Goal: Information Seeking & Learning: Learn about a topic

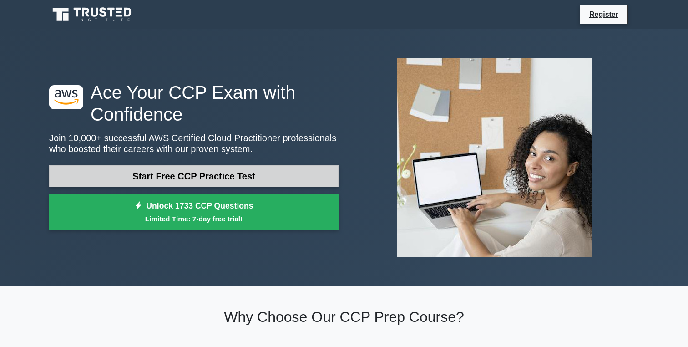
click at [271, 175] on link "Start Free CCP Practice Test" at bounding box center [194, 176] width 290 height 22
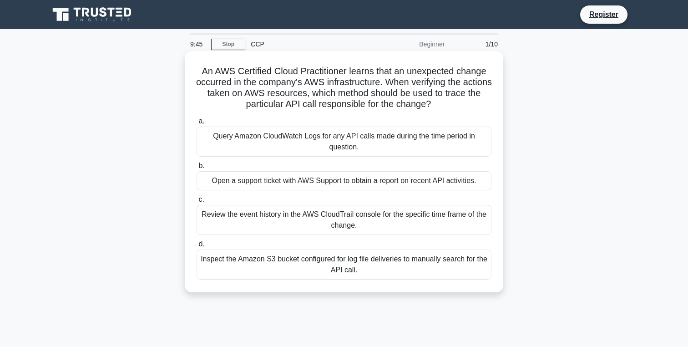
click at [397, 225] on div "Review the event history in the AWS CloudTrail console for the specific time fr…" at bounding box center [344, 220] width 295 height 30
click at [197, 203] on input "c. Review the event history in the AWS CloudTrail console for the specific time…" at bounding box center [197, 200] width 0 height 6
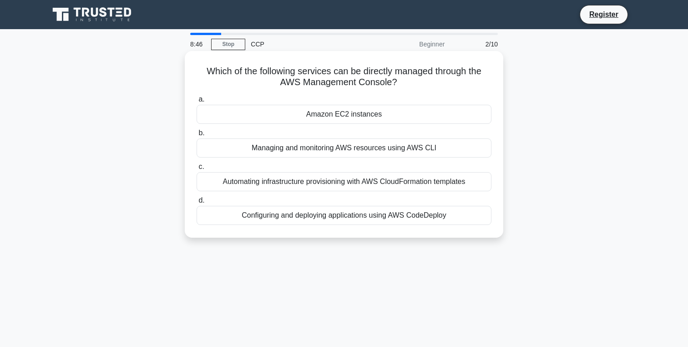
click at [367, 116] on div "Amazon EC2 instances" at bounding box center [344, 114] width 295 height 19
click at [197, 102] on input "a. Amazon EC2 instances" at bounding box center [197, 100] width 0 height 6
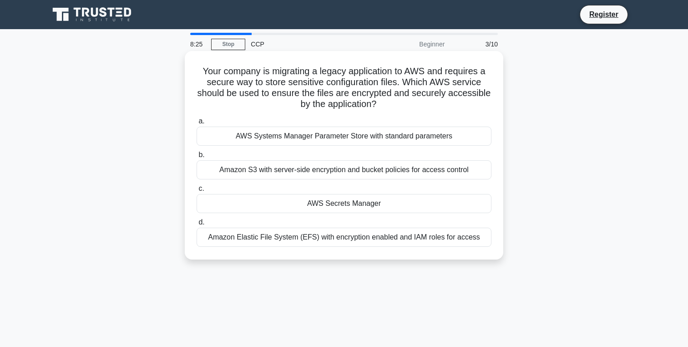
click at [356, 202] on div "AWS Secrets Manager" at bounding box center [344, 203] width 295 height 19
click at [197, 192] on input "c. AWS Secrets Manager" at bounding box center [197, 189] width 0 height 6
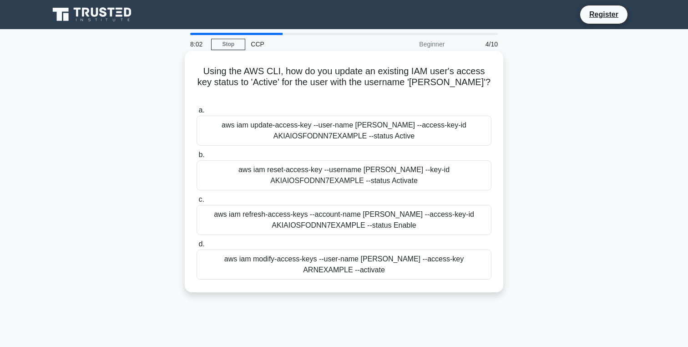
click at [406, 135] on div "aws iam update-access-key --user-name Alice --access-key-id AKIAIOSFODNN7EXAMPL…" at bounding box center [344, 131] width 295 height 30
click at [197, 113] on input "a. aws iam update-access-key --user-name Alice --access-key-id AKIAIOSFODNN7EXA…" at bounding box center [197, 110] width 0 height 6
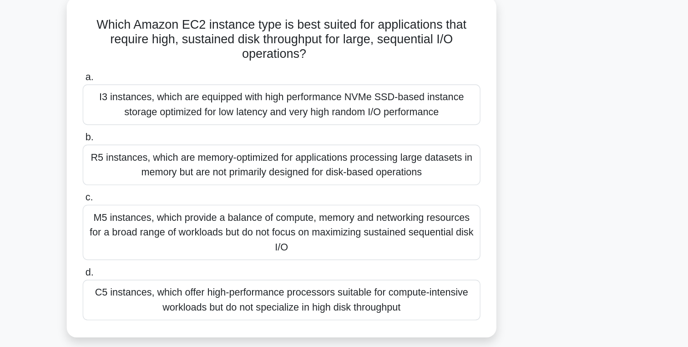
scroll to position [17, 0]
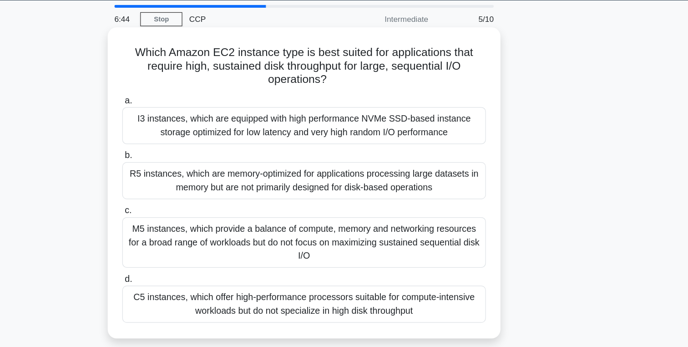
click at [383, 121] on div "I3 instances, which are equipped with high performance NVMe SSD-based instance …" at bounding box center [344, 114] width 295 height 30
click at [197, 97] on input "a. I3 instances, which are equipped with high performance NVMe SSD-based instan…" at bounding box center [197, 94] width 0 height 6
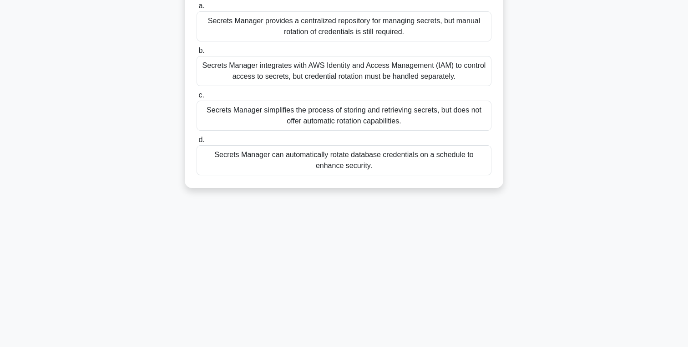
scroll to position [0, 0]
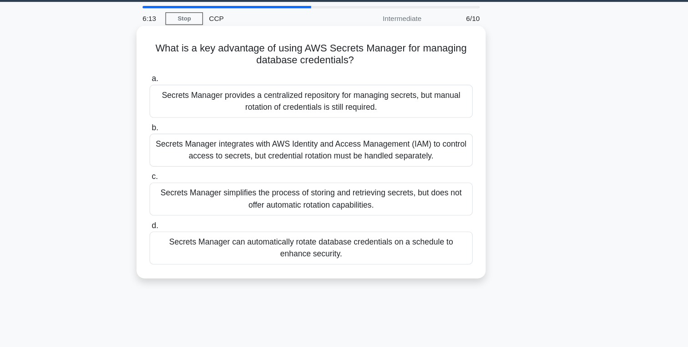
click at [401, 130] on div "Secrets Manager provides a centralized repository for managing secrets, but man…" at bounding box center [344, 120] width 295 height 30
click at [197, 102] on input "a. Secrets Manager provides a centralized repository for managing secrets, but …" at bounding box center [197, 100] width 0 height 6
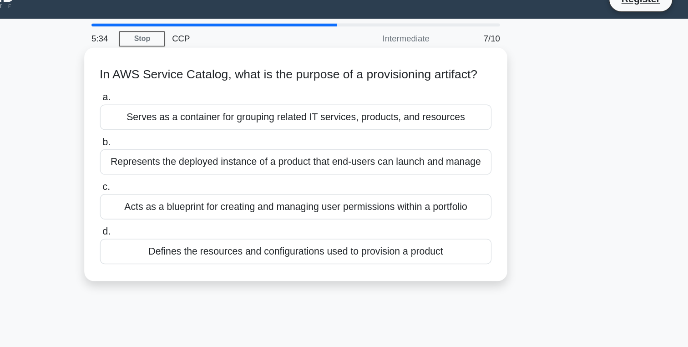
click at [426, 180] on div "Acts as a blueprint for creating and managing user permissions within a portfol…" at bounding box center [344, 170] width 295 height 19
click at [197, 159] on input "c. Acts as a blueprint for creating and managing user permissions within a port…" at bounding box center [197, 156] width 0 height 6
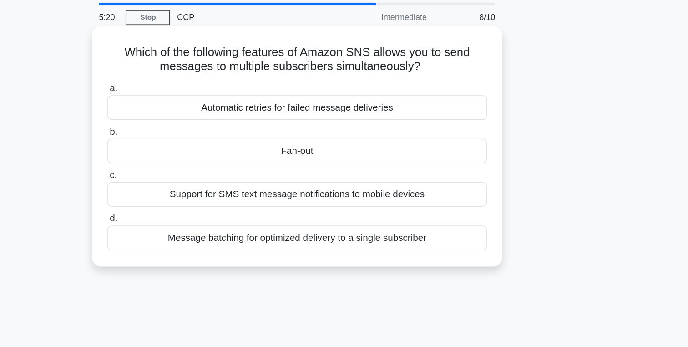
click at [426, 186] on div "Support for SMS text message notifications to mobile devices" at bounding box center [344, 181] width 295 height 19
click at [197, 170] on input "c. Support for SMS text message notifications to mobile devices" at bounding box center [197, 167] width 0 height 6
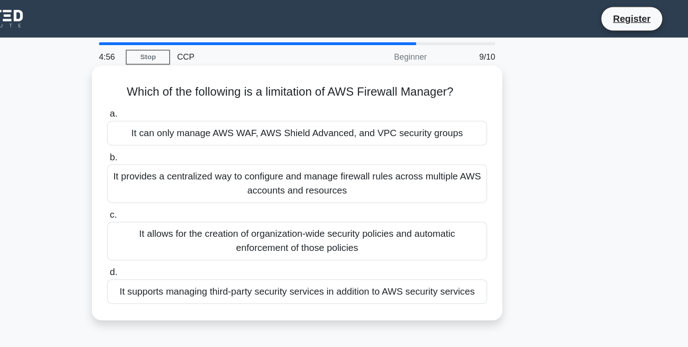
click at [387, 107] on div "It can only manage AWS WAF, AWS Shield Advanced, and VPC security groups" at bounding box center [344, 103] width 295 height 19
click at [197, 91] on input "a. It can only manage AWS WAF, AWS Shield Advanced, and VPC security groups" at bounding box center [197, 89] width 0 height 6
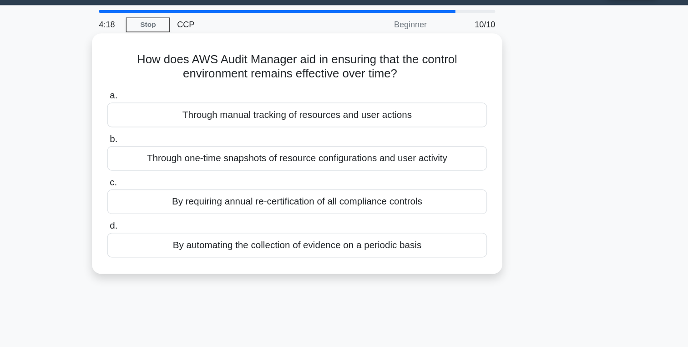
click at [345, 217] on div "By automating the collection of evidence on a periodic basis" at bounding box center [344, 215] width 295 height 19
click at [197, 203] on input "d. By automating the collection of evidence on a periodic basis" at bounding box center [197, 201] width 0 height 6
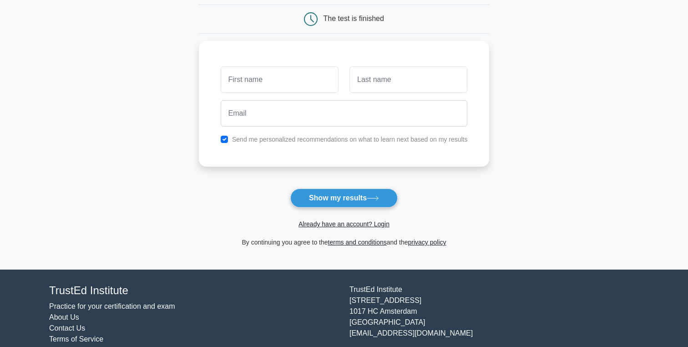
scroll to position [105, 0]
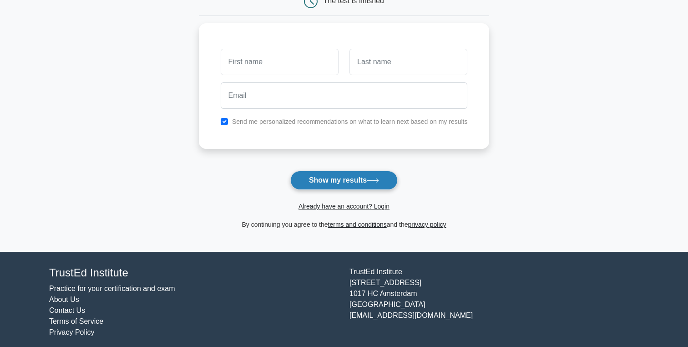
click at [365, 183] on button "Show my results" at bounding box center [343, 180] width 107 height 19
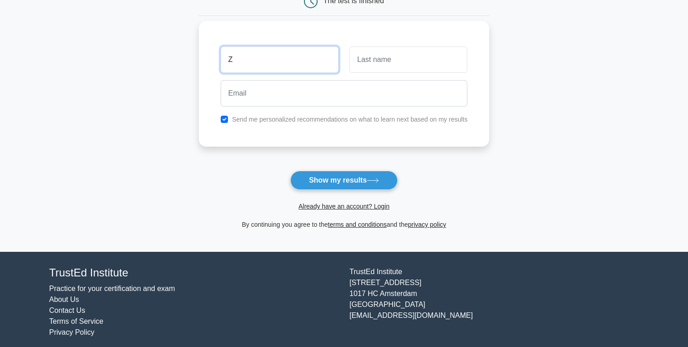
type input "Z"
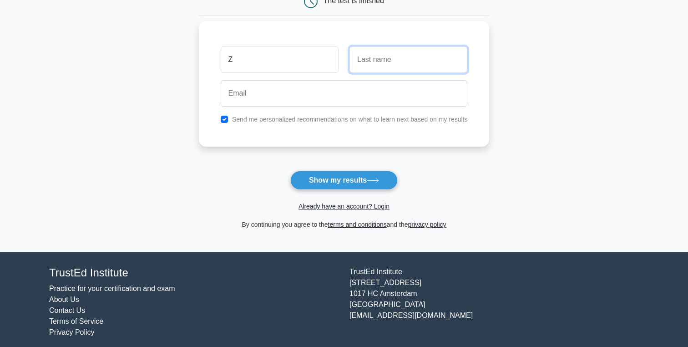
click at [415, 61] on input "text" at bounding box center [409, 59] width 118 height 26
type input "M"
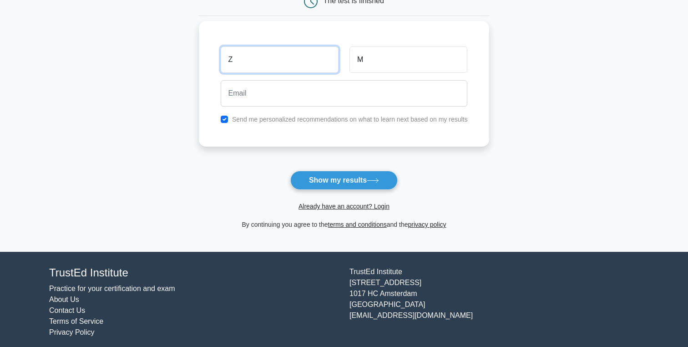
click at [259, 58] on input "Z" at bounding box center [280, 59] width 118 height 26
type input "Zaid"
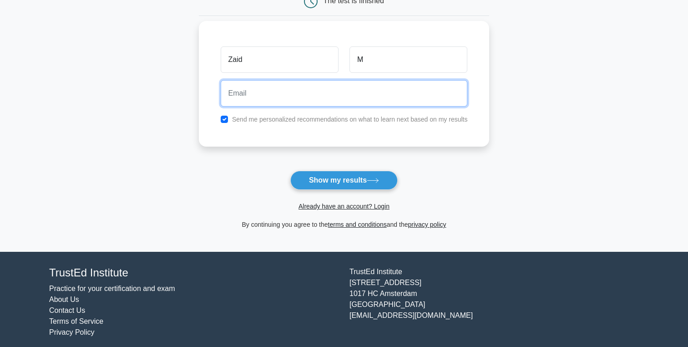
click at [274, 93] on input "email" at bounding box center [344, 93] width 247 height 26
type input "[EMAIL_ADDRESS][DOMAIN_NAME]"
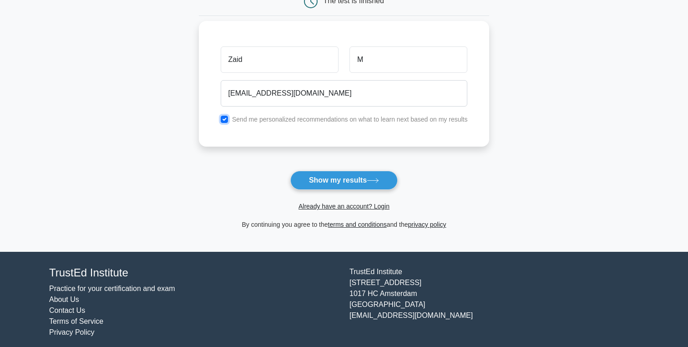
click at [226, 121] on input "checkbox" at bounding box center [224, 119] width 7 height 7
checkbox input "false"
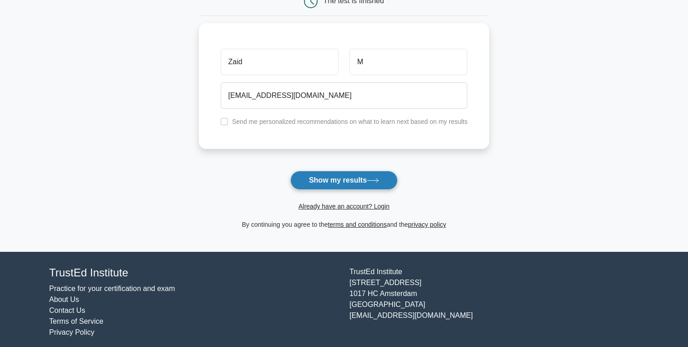
click at [335, 188] on button "Show my results" at bounding box center [343, 180] width 107 height 19
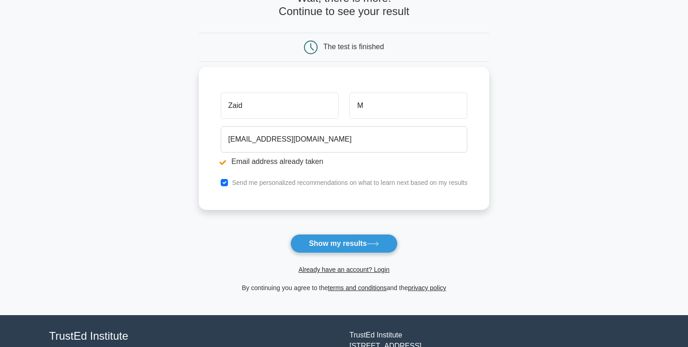
scroll to position [95, 0]
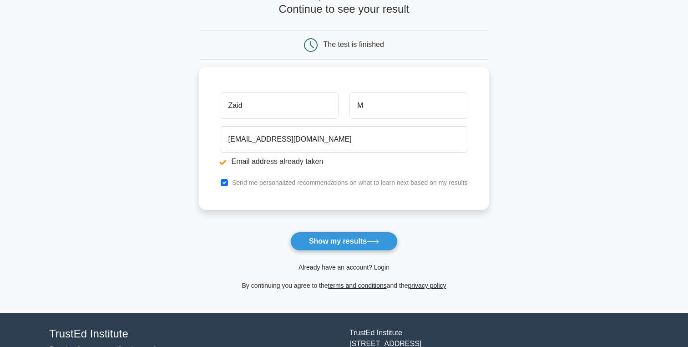
click at [373, 267] on link "Already have an account? Login" at bounding box center [344, 267] width 91 height 7
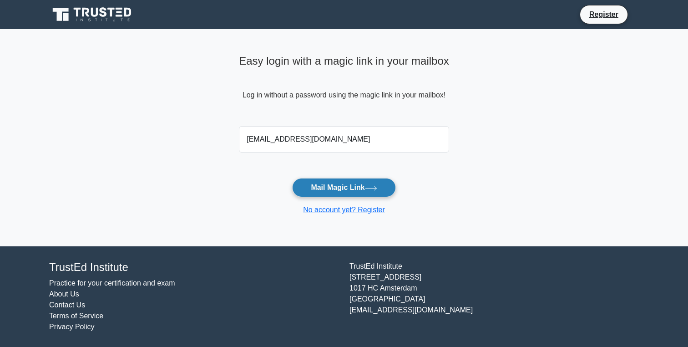
type input "[EMAIL_ADDRESS][DOMAIN_NAME]"
click at [357, 189] on button "Mail Magic Link" at bounding box center [343, 187] width 103 height 19
